Goal: Task Accomplishment & Management: Complete application form

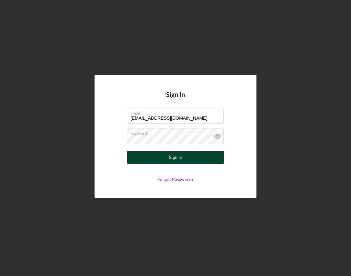
type input "[EMAIL_ADDRESS][DOMAIN_NAME]"
click at [171, 157] on div "Sign In" at bounding box center [175, 157] width 13 height 13
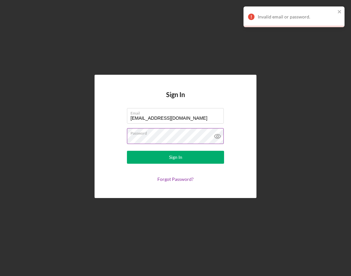
click at [216, 138] on icon at bounding box center [217, 136] width 6 height 4
click at [180, 181] on link "Forgot Password?" at bounding box center [175, 180] width 36 height 6
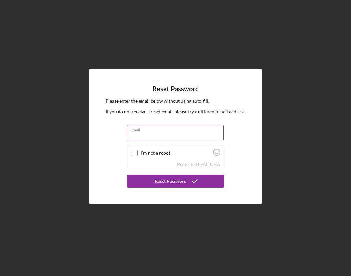
click at [146, 134] on input "Email" at bounding box center [175, 133] width 97 height 16
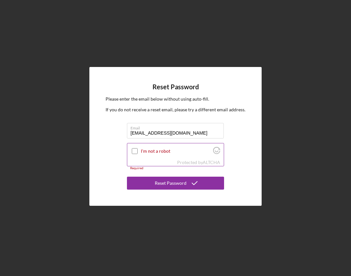
type input "[EMAIL_ADDRESS][DOMAIN_NAME]"
click at [135, 151] on input "I'm not a robot" at bounding box center [135, 151] width 6 height 6
checkbox input "true"
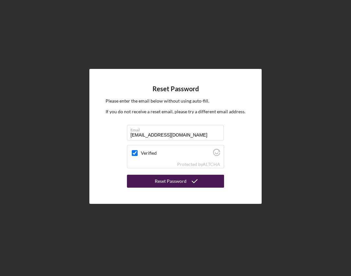
click at [171, 181] on div "Reset Password" at bounding box center [171, 181] width 32 height 13
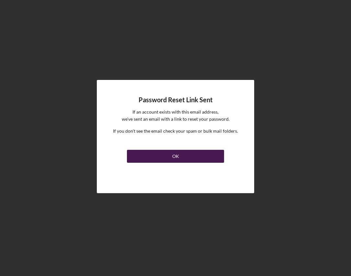
click at [173, 156] on div "OK" at bounding box center [175, 156] width 7 height 13
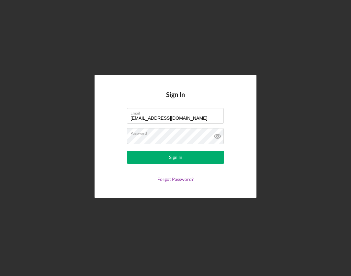
type input "[EMAIL_ADDRESS][DOMAIN_NAME]"
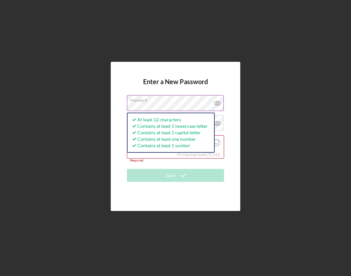
click at [216, 102] on icon at bounding box center [217, 103] width 6 height 4
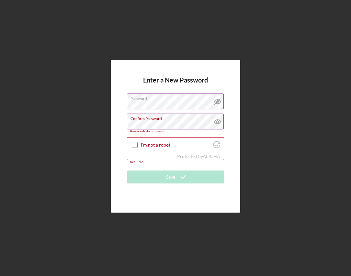
click at [217, 125] on icon at bounding box center [218, 122] width 16 height 16
click at [136, 145] on input "I'm not a robot" at bounding box center [135, 145] width 6 height 6
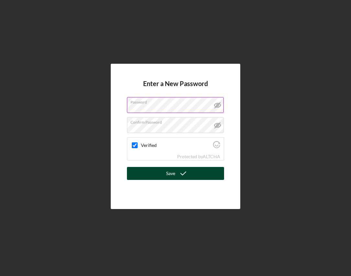
click at [177, 174] on icon "submit" at bounding box center [183, 174] width 16 height 16
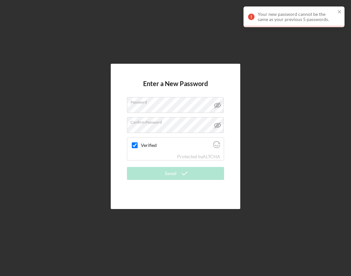
click at [168, 181] on form "Enter a New Password Password Confirm Password Verified Protected by ALTCHA Sav…" at bounding box center [175, 136] width 97 height 113
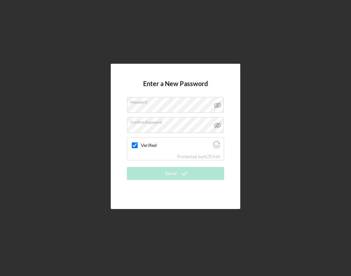
click at [163, 185] on form "Enter a New Password Password Confirm Password Verified Protected by ALTCHA Sav…" at bounding box center [175, 136] width 97 height 113
click at [136, 150] on div "Verified" at bounding box center [175, 145] width 97 height 15
click at [133, 144] on input "Verified" at bounding box center [135, 146] width 6 height 6
click at [136, 145] on input "Verified" at bounding box center [135, 146] width 6 height 6
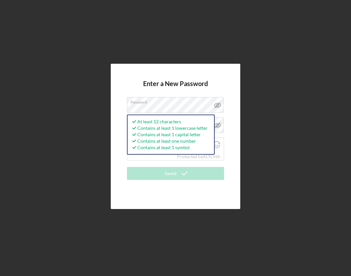
click at [234, 95] on div "Enter a New Password Password At least 12 characters Contains at least 1 lowerc…" at bounding box center [176, 136] width 130 height 145
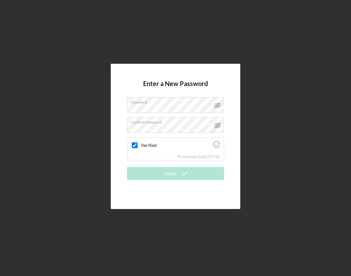
click at [178, 189] on form "Enter a New Password Password Confirm Password Verified Protected by ALTCHA Sav…" at bounding box center [175, 136] width 97 height 113
click at [160, 195] on div "Enter a New Password Password Confirm Password Verified Protected by ALTCHA Sav…" at bounding box center [176, 136] width 130 height 145
click at [217, 123] on icon at bounding box center [217, 125] width 6 height 4
click at [219, 105] on icon at bounding box center [218, 105] width 16 height 16
click at [137, 145] on input "Verified" at bounding box center [135, 146] width 6 height 6
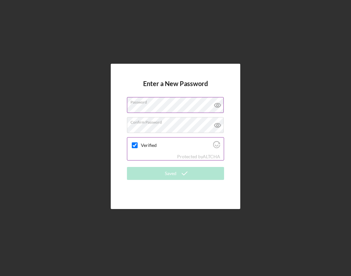
click at [137, 145] on input "Verified" at bounding box center [135, 146] width 6 height 6
checkbox input "true"
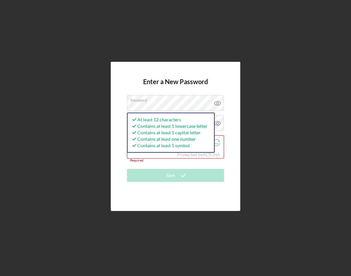
click at [260, 163] on div "Enter a New Password Password At least 12 characters Contains at least 1 lowerc…" at bounding box center [175, 136] width 345 height 273
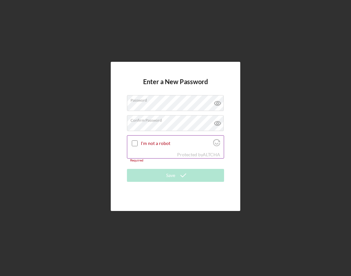
click at [134, 143] on input "I'm not a robot" at bounding box center [135, 144] width 6 height 6
checkbox input "true"
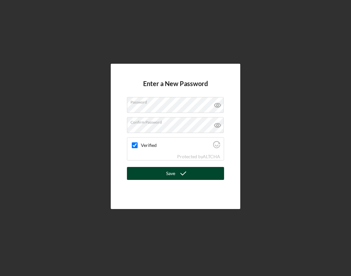
click at [184, 175] on icon "submit" at bounding box center [183, 174] width 16 height 16
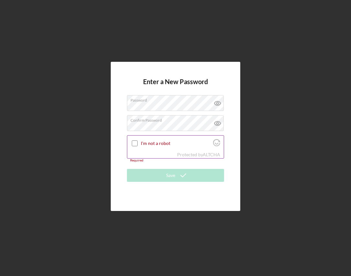
click at [137, 142] on input "I'm not a robot" at bounding box center [135, 144] width 6 height 6
checkbox input "true"
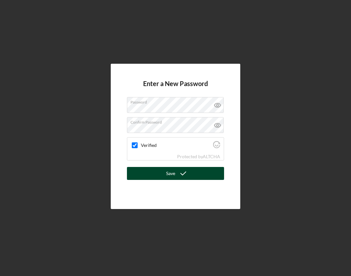
click at [168, 175] on div "Save" at bounding box center [170, 173] width 9 height 13
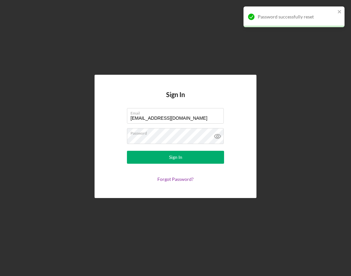
type input "info@NovaHavenGroup.com"
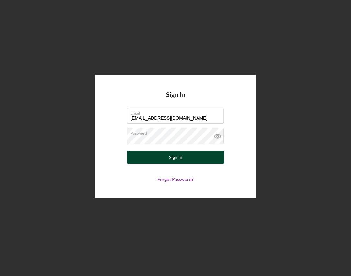
click at [183, 159] on button "Sign In" at bounding box center [175, 157] width 97 height 13
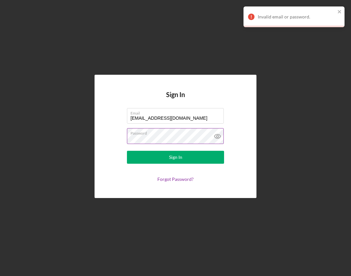
click at [220, 136] on icon at bounding box center [218, 136] width 16 height 16
click at [127, 151] on button "Sign In" at bounding box center [175, 157] width 97 height 13
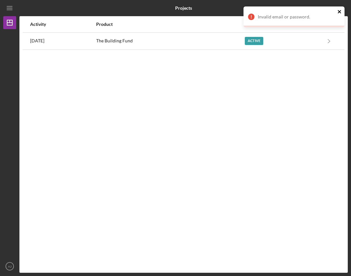
click at [339, 11] on icon "close" at bounding box center [339, 11] width 3 height 3
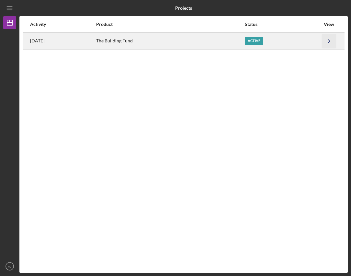
click at [330, 45] on icon "Icon/Navigate" at bounding box center [329, 41] width 15 height 15
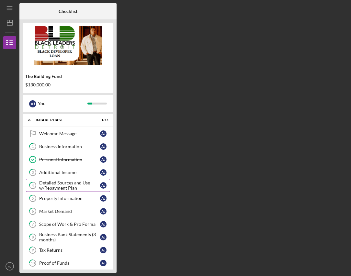
scroll to position [89, 0]
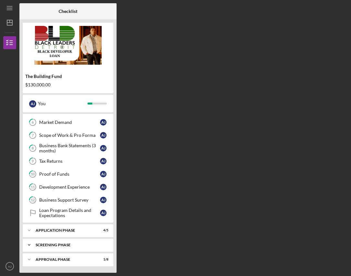
click at [30, 247] on icon "Icon/Expander" at bounding box center [29, 245] width 13 height 13
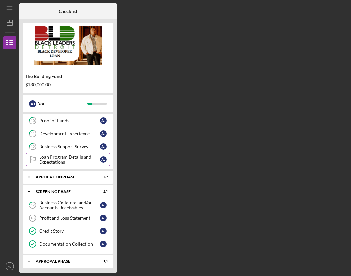
scroll to position [145, 0]
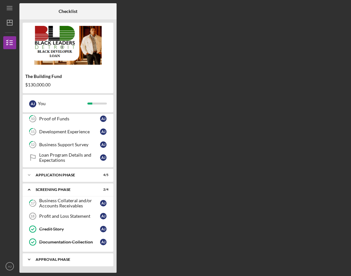
click at [32, 260] on icon "Icon/Expander" at bounding box center [29, 259] width 13 height 13
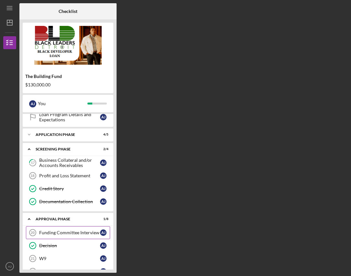
scroll to position [185, 0]
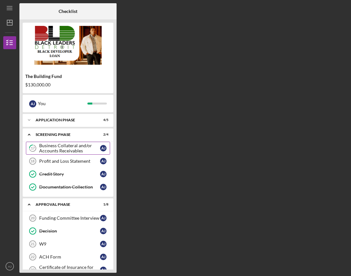
click at [65, 158] on link "Profit and Loss Statement 18 Profit and Loss Statement A J" at bounding box center [68, 161] width 84 height 13
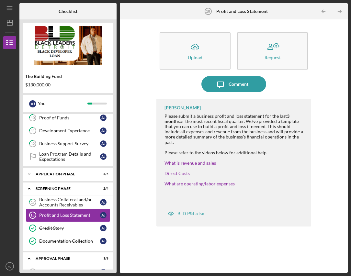
scroll to position [145, 0]
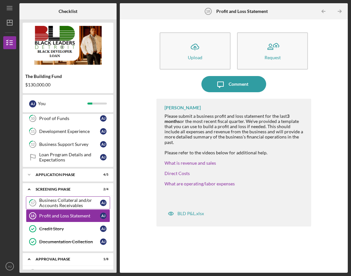
click at [59, 201] on div "Business Collateral and/or Accounts Receivables" at bounding box center [69, 203] width 61 height 10
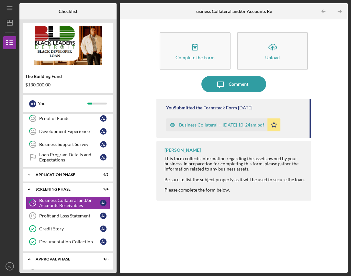
click at [202, 123] on div "Business Collateral -- 2025-08-28 10_24am.pdf" at bounding box center [221, 124] width 85 height 5
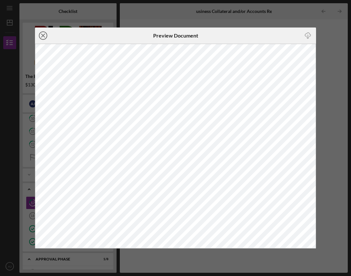
click at [43, 35] on line at bounding box center [42, 35] width 3 height 3
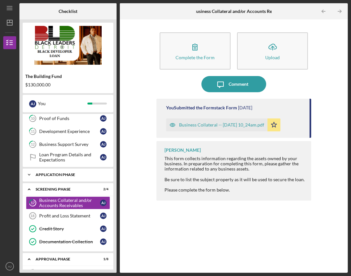
click at [29, 176] on icon "Icon/Expander" at bounding box center [29, 174] width 13 height 13
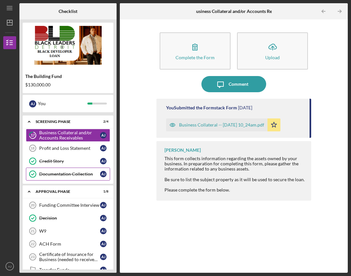
scroll to position [282, 0]
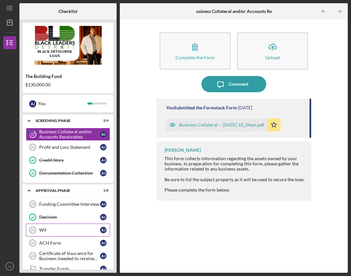
click at [51, 229] on div "W9" at bounding box center [69, 230] width 61 height 5
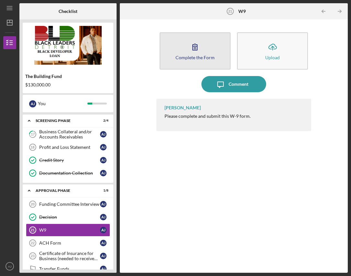
click at [197, 51] on icon "button" at bounding box center [195, 47] width 16 height 16
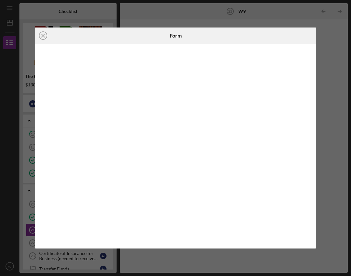
click at [142, 113] on iframe at bounding box center [175, 146] width 269 height 192
click at [166, 106] on iframe at bounding box center [175, 146] width 269 height 192
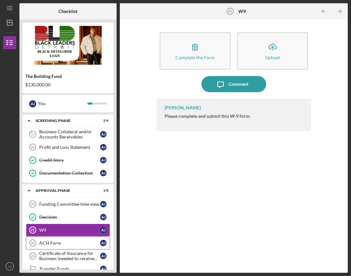
click at [55, 242] on div "ACH Form" at bounding box center [69, 243] width 61 height 5
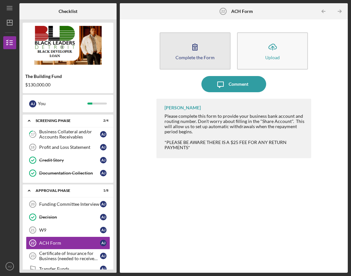
click at [196, 50] on icon "button" at bounding box center [195, 47] width 5 height 6
click at [205, 50] on button "Complete the Form Form" at bounding box center [195, 50] width 71 height 37
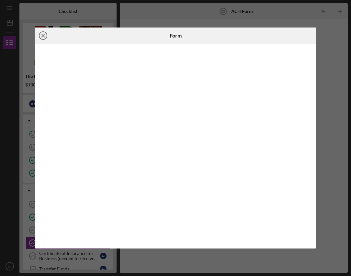
click at [43, 34] on icon "Icon/Close" at bounding box center [43, 36] width 16 height 16
